Goal: Navigation & Orientation: Find specific page/section

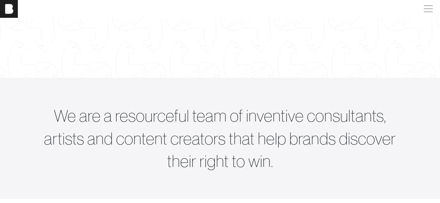
scroll to position [28, 0]
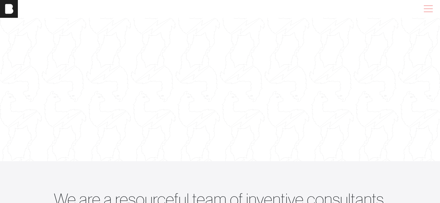
click at [428, 7] on span at bounding box center [427, 9] width 13 height 10
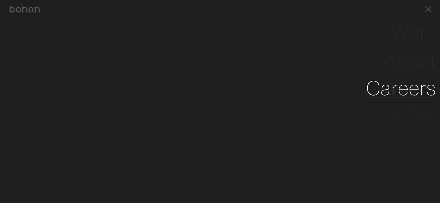
click at [407, 88] on link "Careers" at bounding box center [401, 88] width 70 height 28
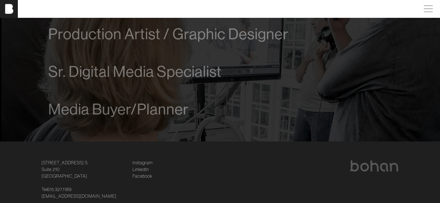
scroll to position [363, 0]
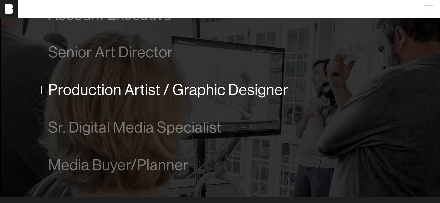
click at [194, 96] on span "Production Artist / Graphic Designer" at bounding box center [168, 89] width 240 height 17
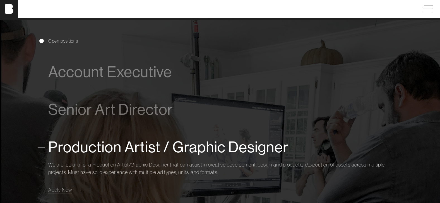
scroll to position [194, 0]
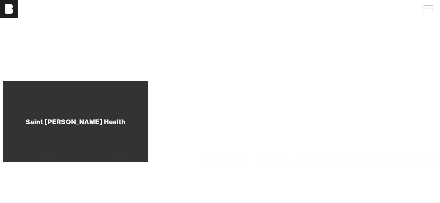
scroll to position [195, 0]
